Goal: Task Accomplishment & Management: Complete application form

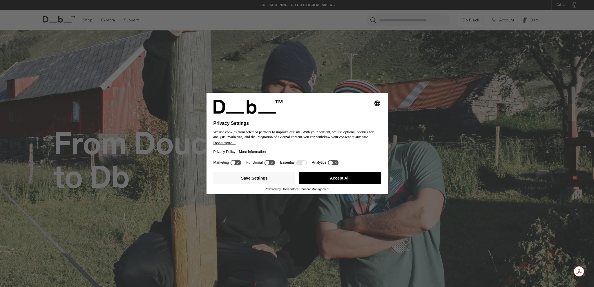
click at [458, 120] on div "Selecting an option will immediately change the language Privacy Settings We us…" at bounding box center [297, 143] width 594 height 287
click at [237, 163] on icon at bounding box center [236, 163] width 11 height 6
click at [237, 163] on icon at bounding box center [238, 163] width 4 height 4
click at [264, 182] on button "Save Settings" at bounding box center [254, 179] width 82 height 12
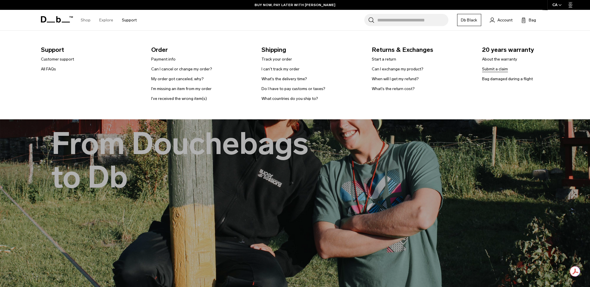
click at [494, 71] on link "Submit a claim" at bounding box center [495, 69] width 26 height 6
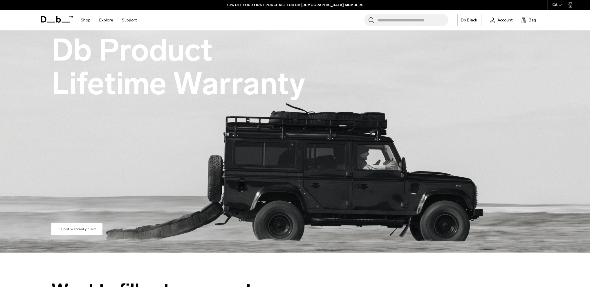
click at [70, 232] on link "Fill out warranty claim" at bounding box center [76, 229] width 51 height 12
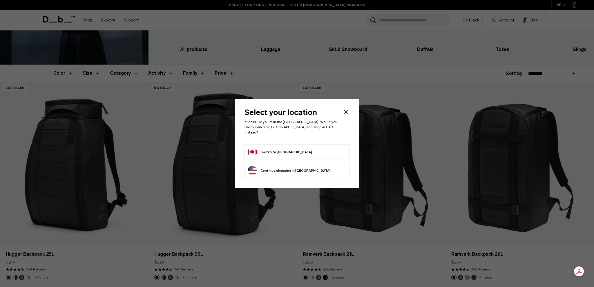
click at [345, 116] on icon "Close" at bounding box center [345, 112] width 7 height 7
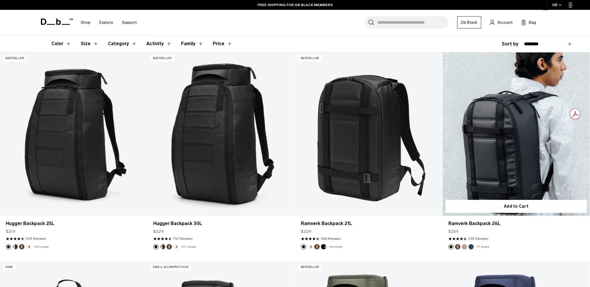
scroll to position [126, 0]
click at [464, 224] on link "Ramverk Backpack 26L" at bounding box center [515, 223] width 135 height 7
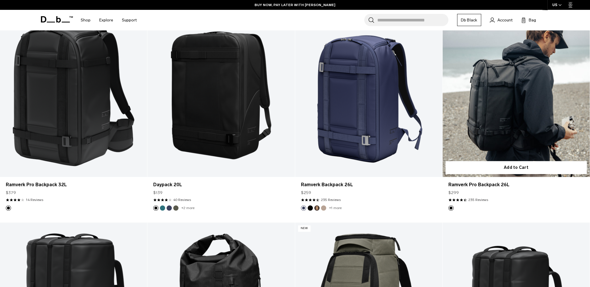
scroll to position [778, 0]
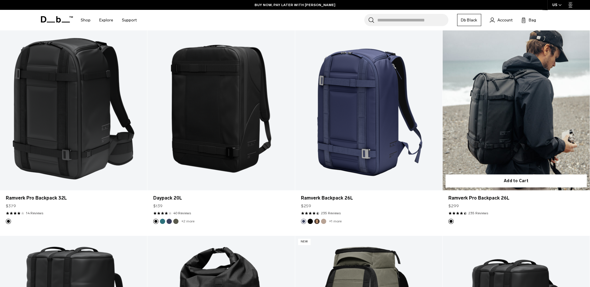
click at [522, 126] on link "Ramverk Pro Backpack 26L" at bounding box center [515, 109] width 147 height 164
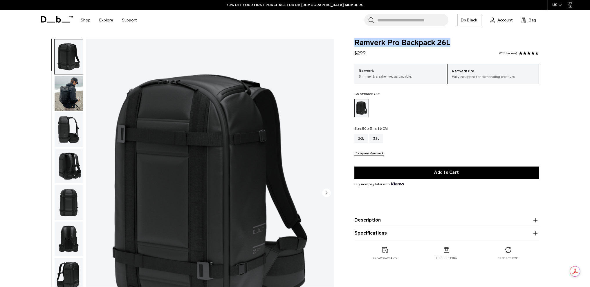
click at [354, 47] on div "Ramverk Pro Backpack 26L $299 4.5 star rating 235 Reviews" at bounding box center [446, 47] width 184 height 17
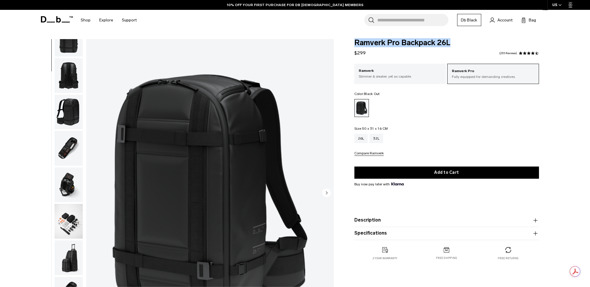
scroll to position [164, 0]
click at [77, 185] on img "button" at bounding box center [69, 184] width 28 height 35
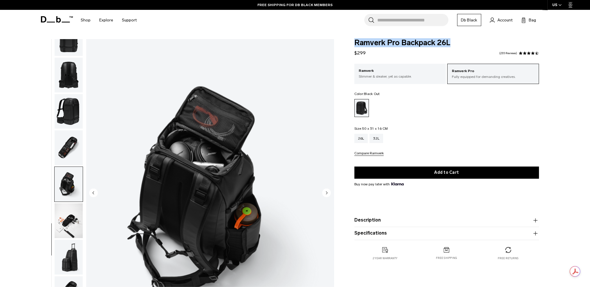
scroll to position [165, 0]
click at [67, 223] on img "button" at bounding box center [69, 221] width 28 height 35
